Goal: Use online tool/utility: Utilize a website feature to perform a specific function

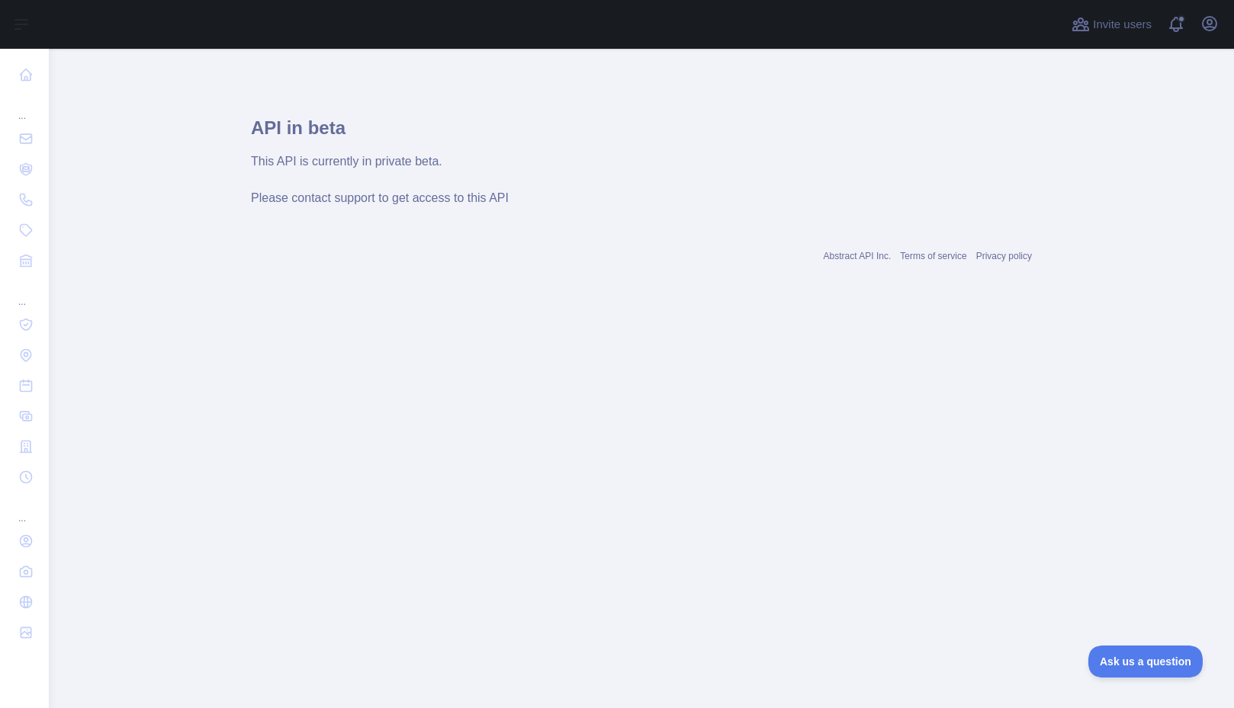
click at [160, 128] on main "API in beta This API is currently in private beta. Please contact support to ge…" at bounding box center [641, 379] width 1185 height 660
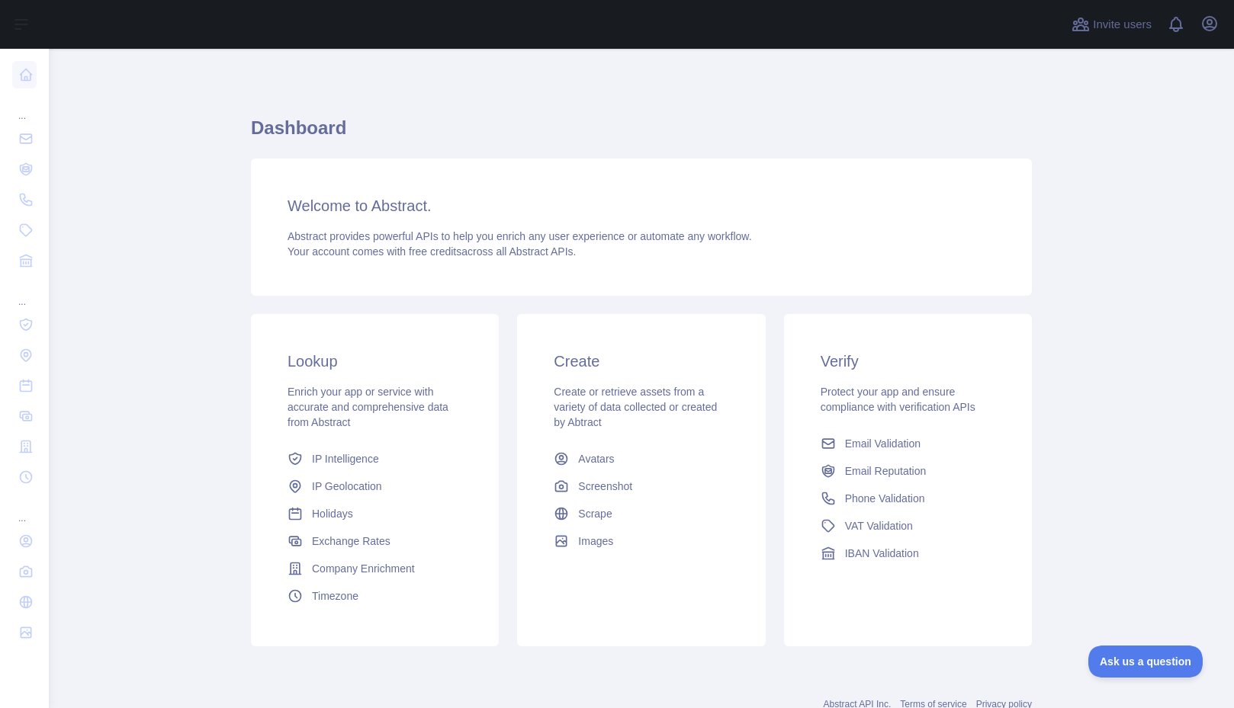
click at [326, 466] on span "IP Intelligence" at bounding box center [345, 458] width 67 height 15
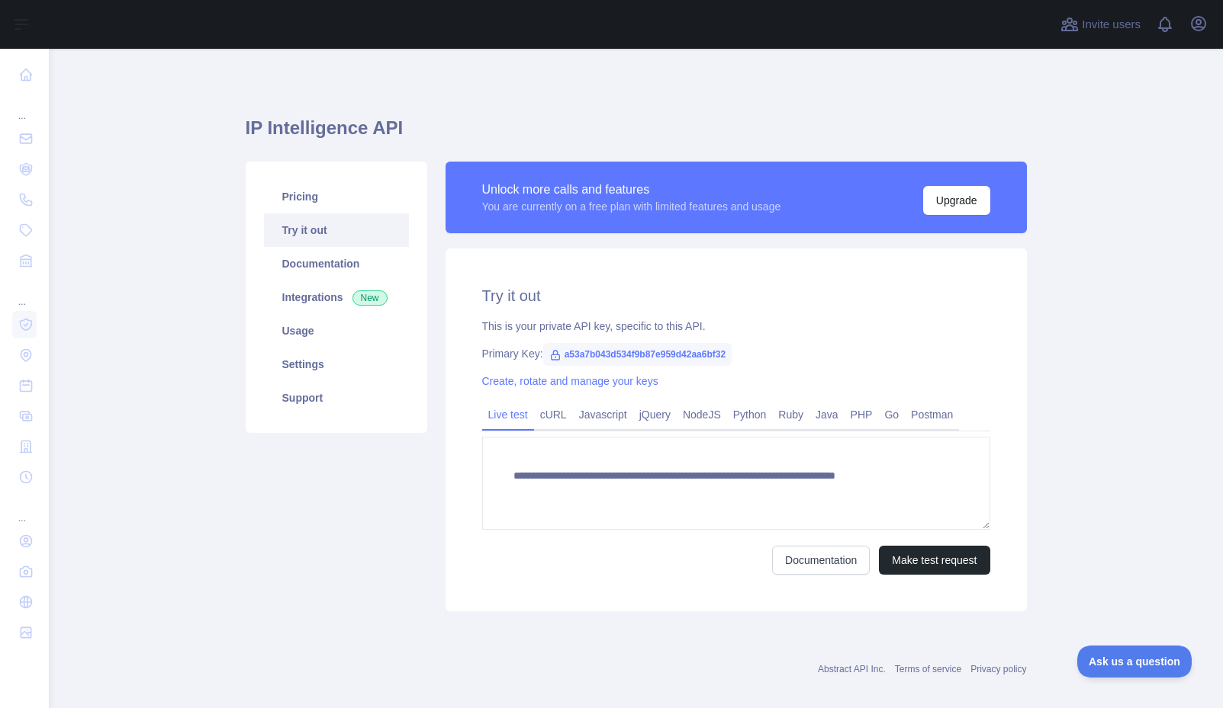
type textarea "**********"
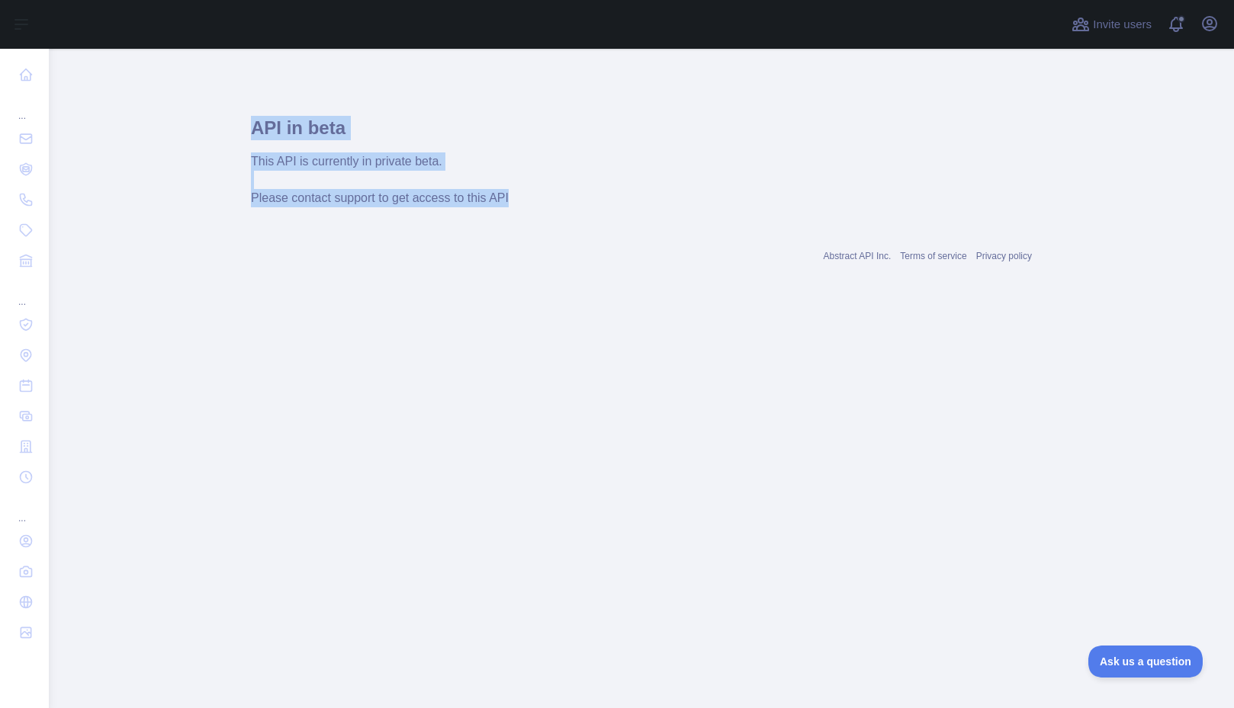
drag, startPoint x: 237, startPoint y: 115, endPoint x: 531, endPoint y: 204, distance: 306.9
click at [531, 204] on main "API in beta This API is currently in private beta. Please contact support to ge…" at bounding box center [641, 379] width 1185 height 660
copy div "API in beta This API is currently in private beta. Please contact support to ge…"
